Goal: Use online tool/utility: Utilize a website feature to perform a specific function

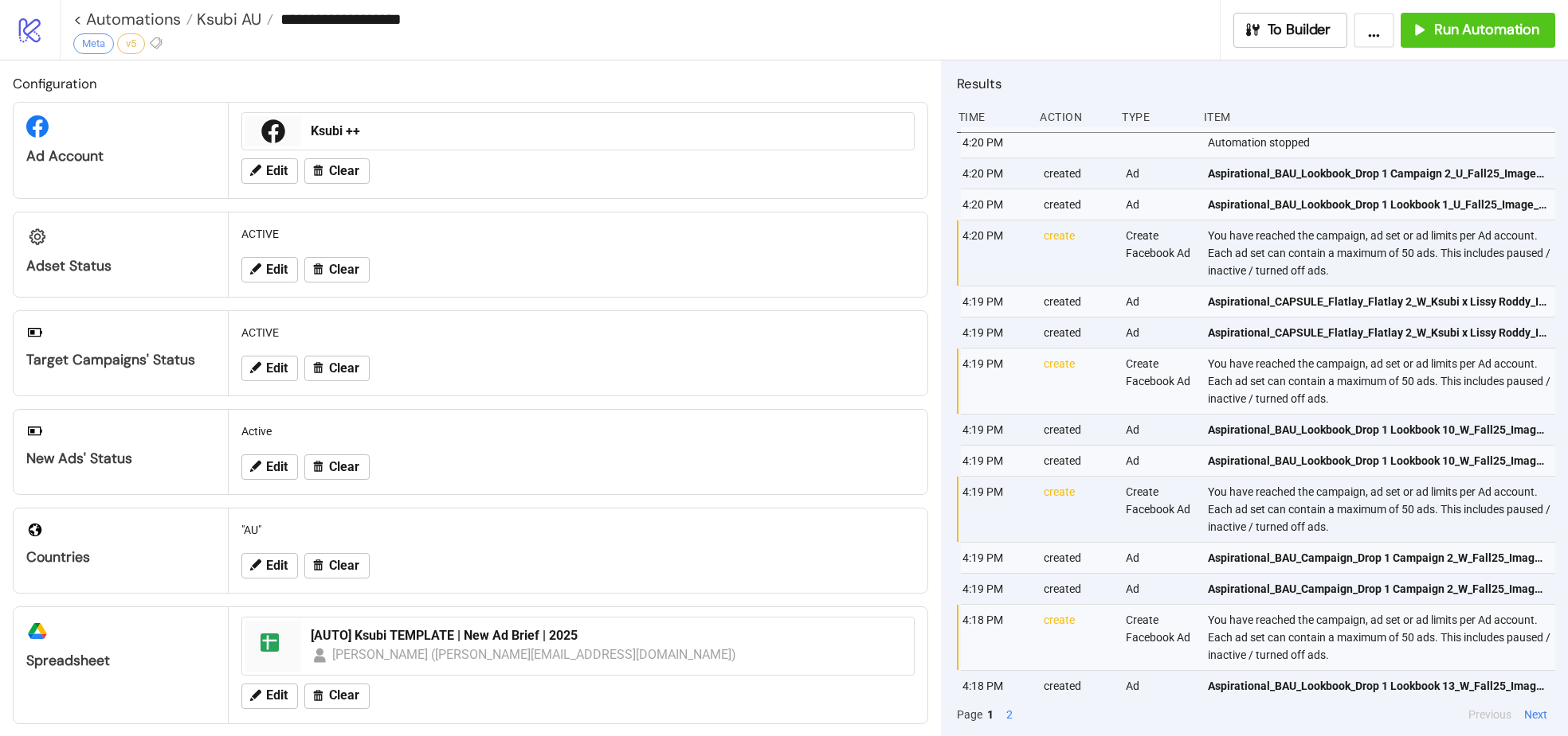
scroll to position [116, 0]
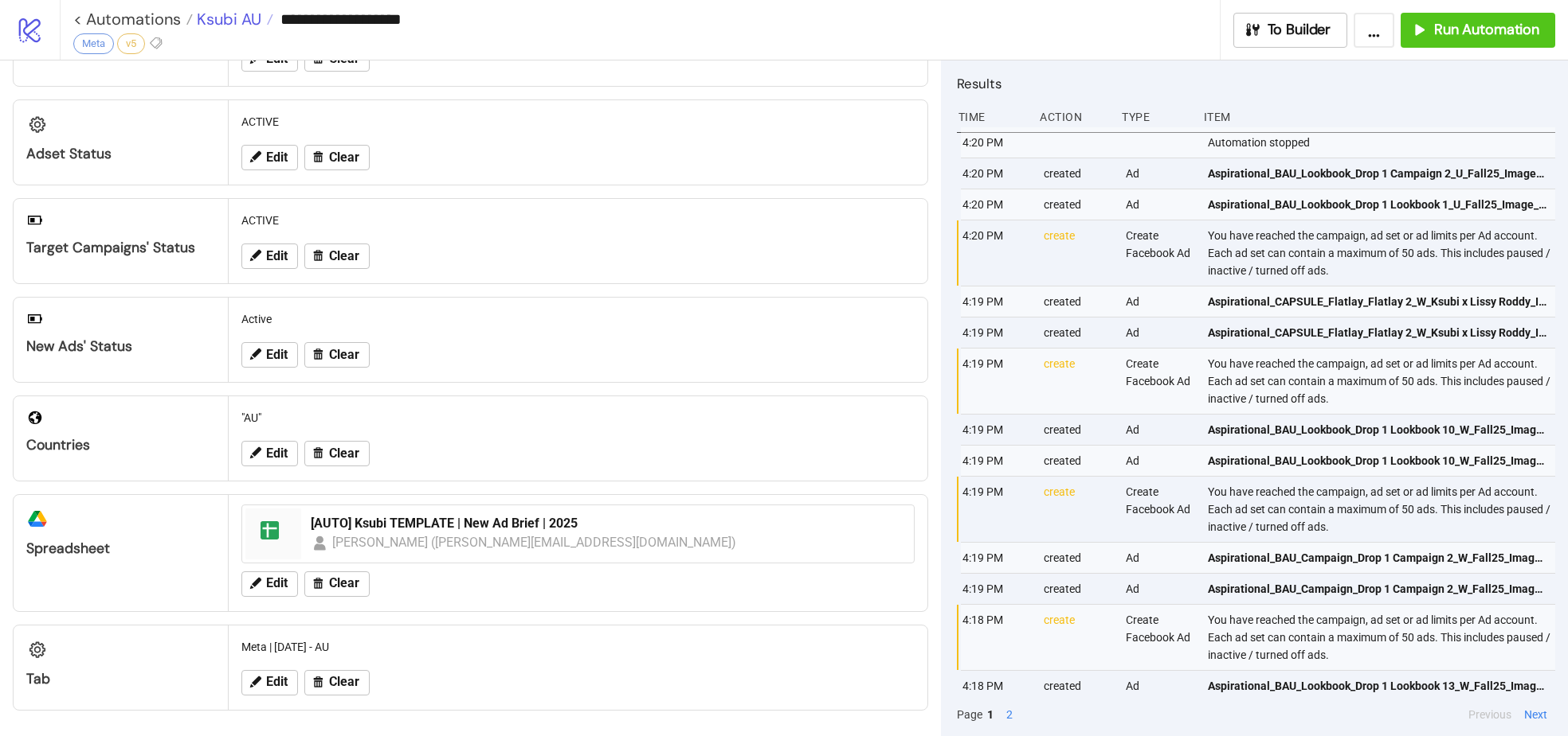
click at [245, 14] on span "Ksubi AU" at bounding box center [227, 19] width 68 height 20
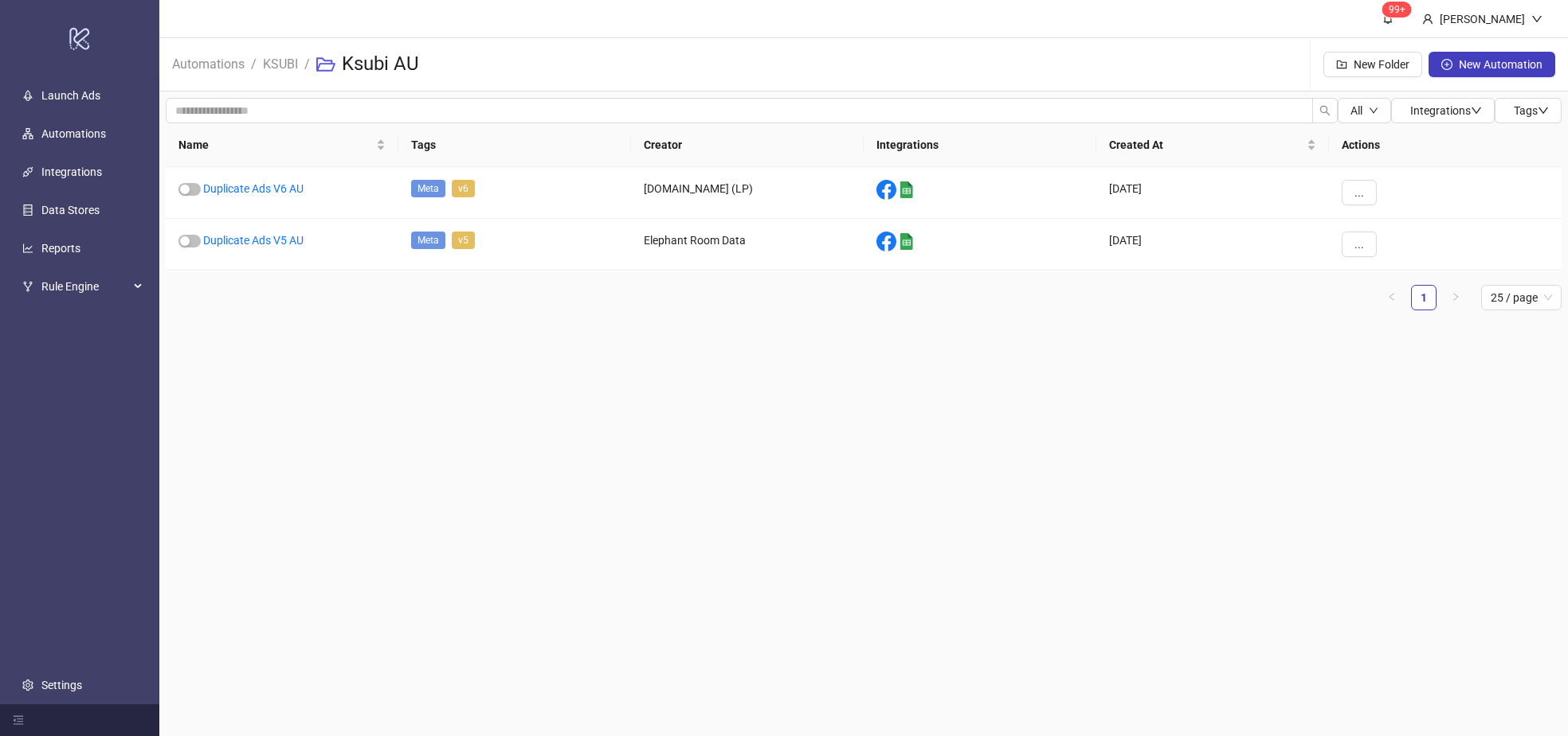
click at [272, 77] on li "KSUBI" at bounding box center [281, 64] width 35 height 51
click at [284, 63] on link "KSUBI" at bounding box center [281, 62] width 41 height 18
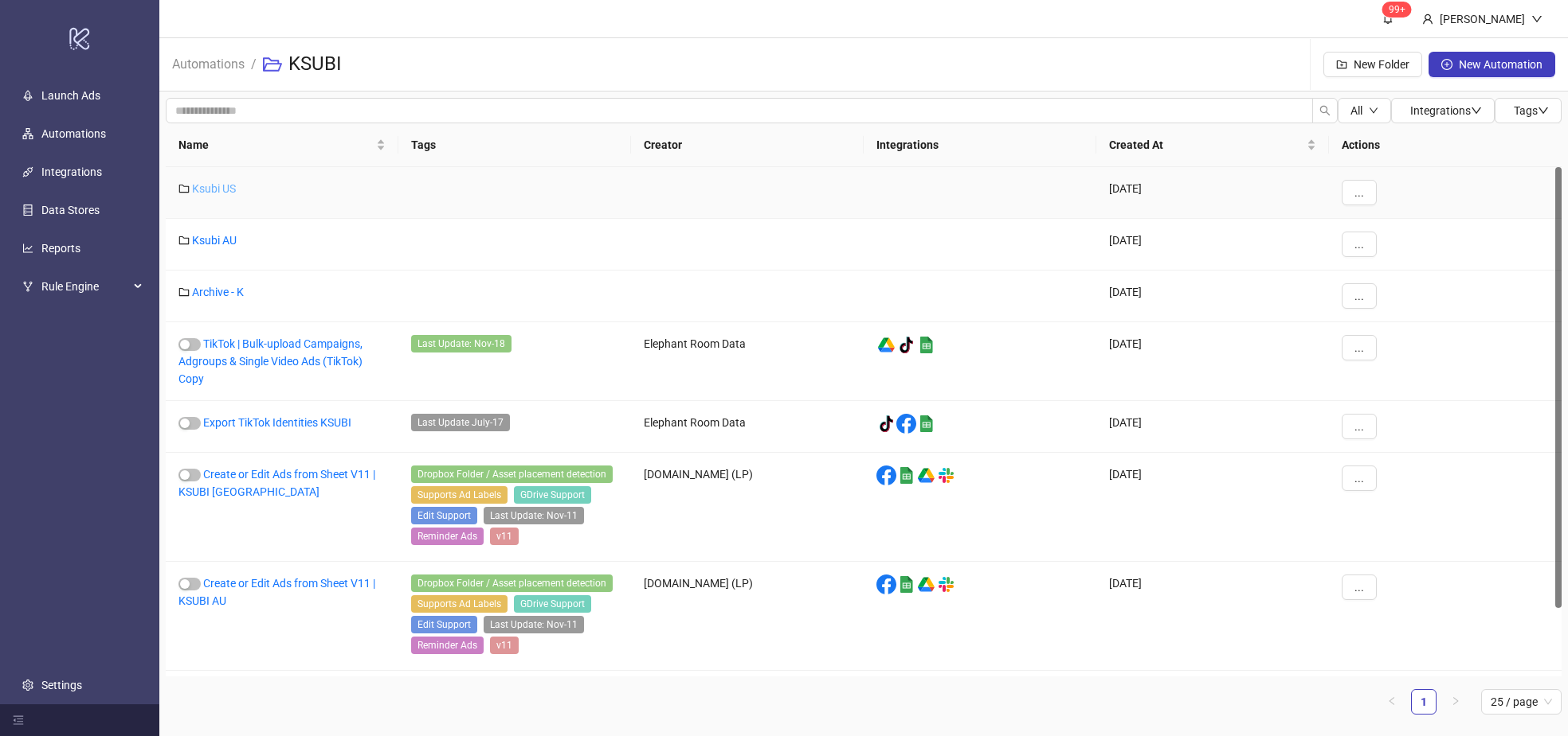
click at [231, 185] on link "Ksubi US" at bounding box center [213, 189] width 44 height 13
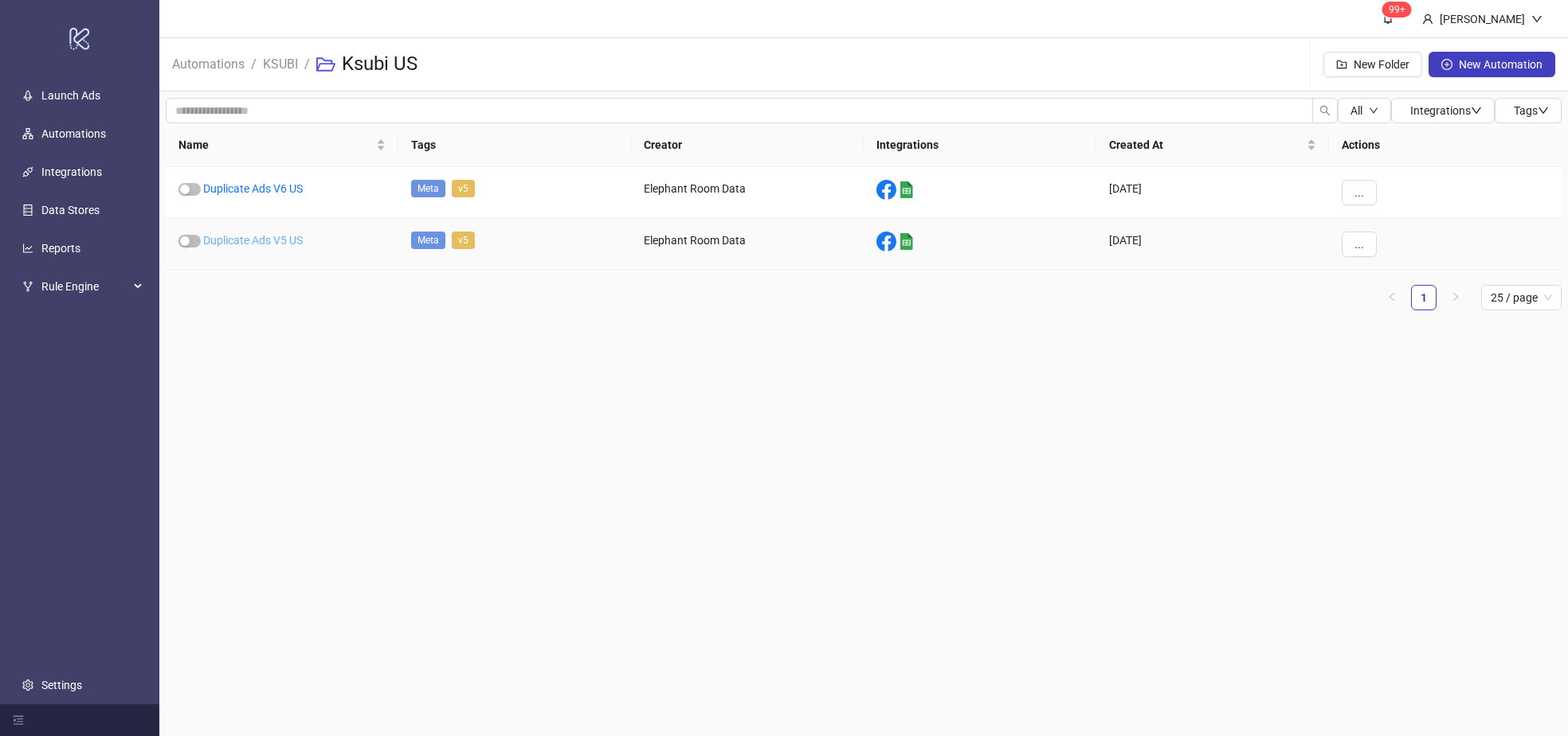
click at [241, 246] on link "Duplicate Ads V5 US" at bounding box center [253, 240] width 100 height 13
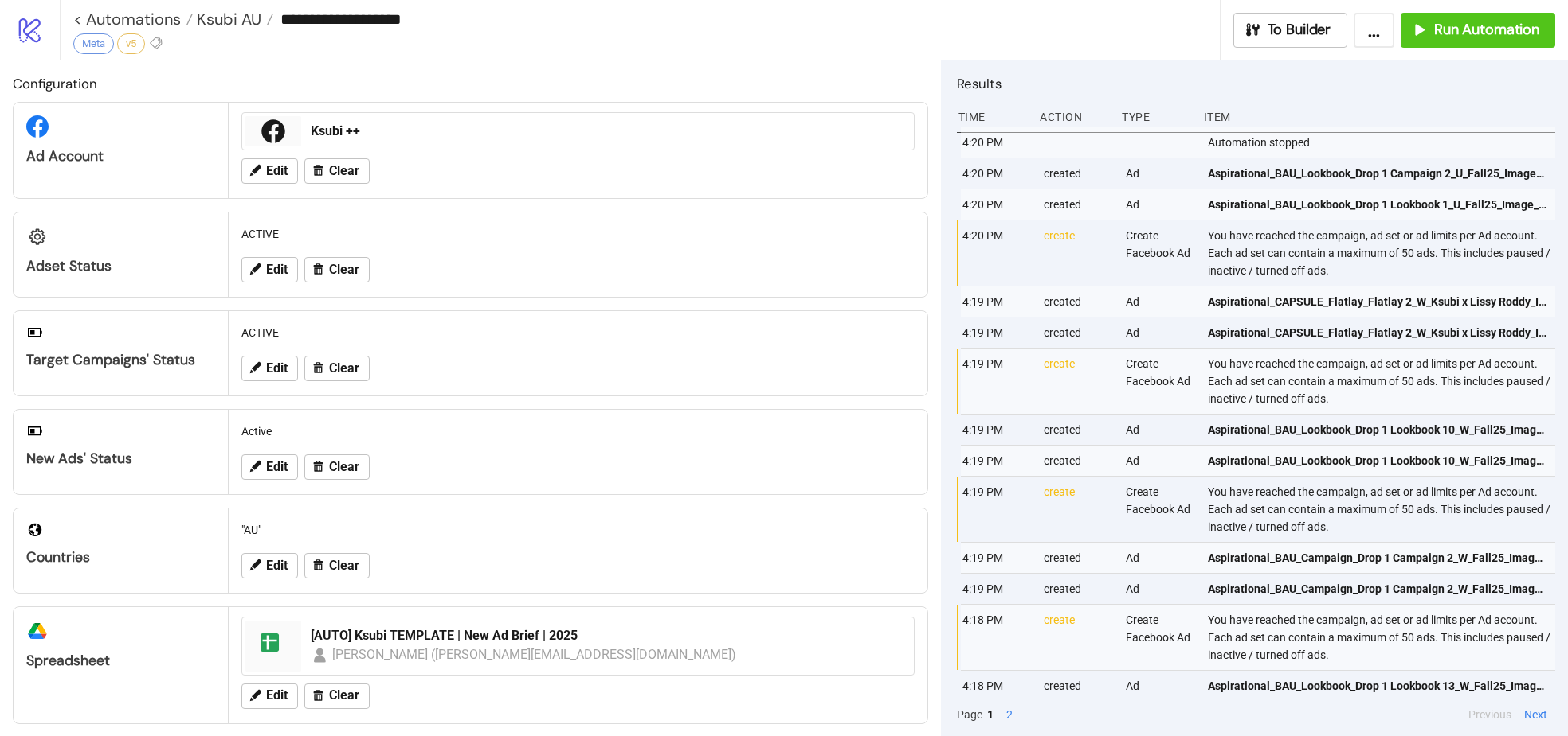
type input "**********"
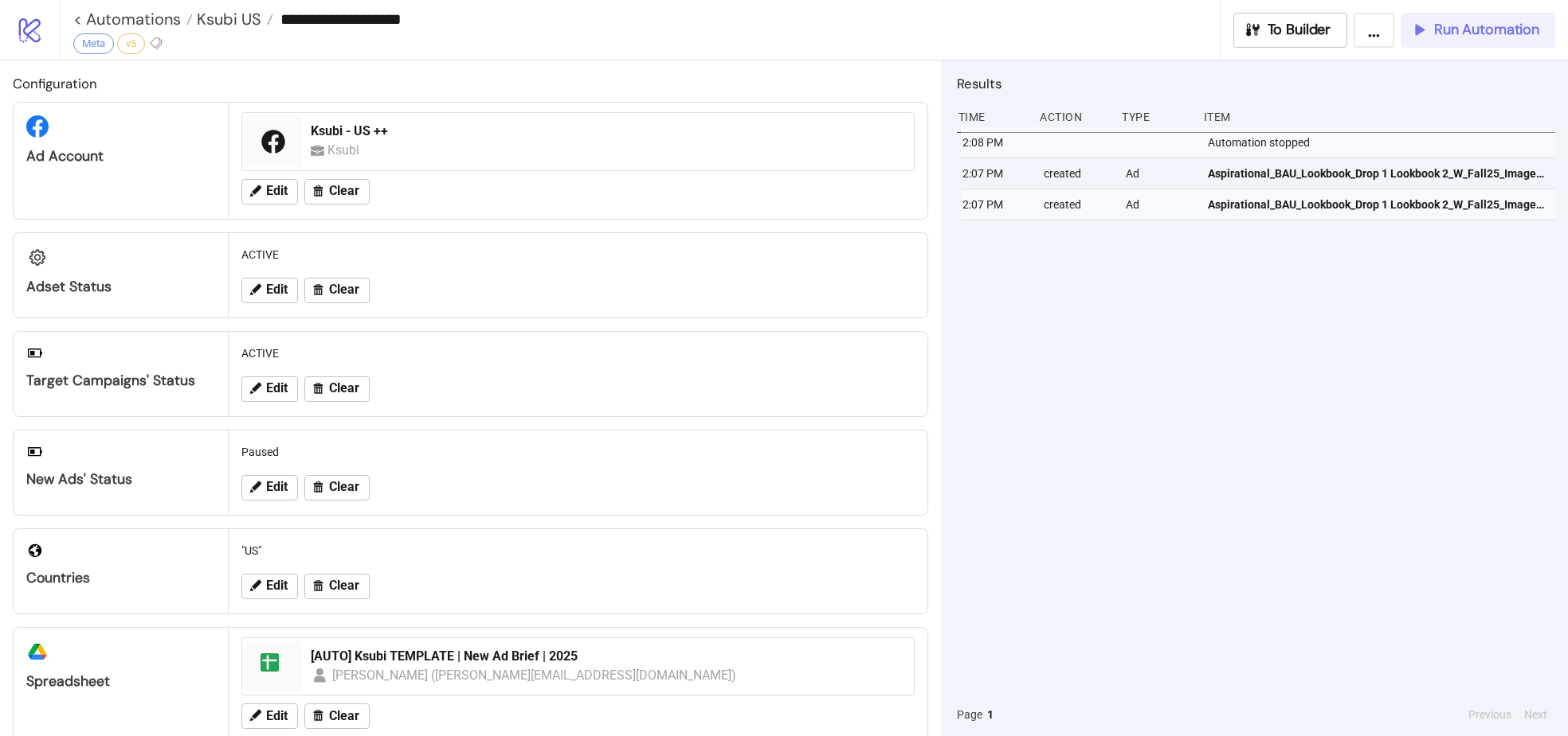
click at [1487, 36] on span "Run Automation" at bounding box center [1486, 30] width 105 height 19
